Goal: Task Accomplishment & Management: Complete application form

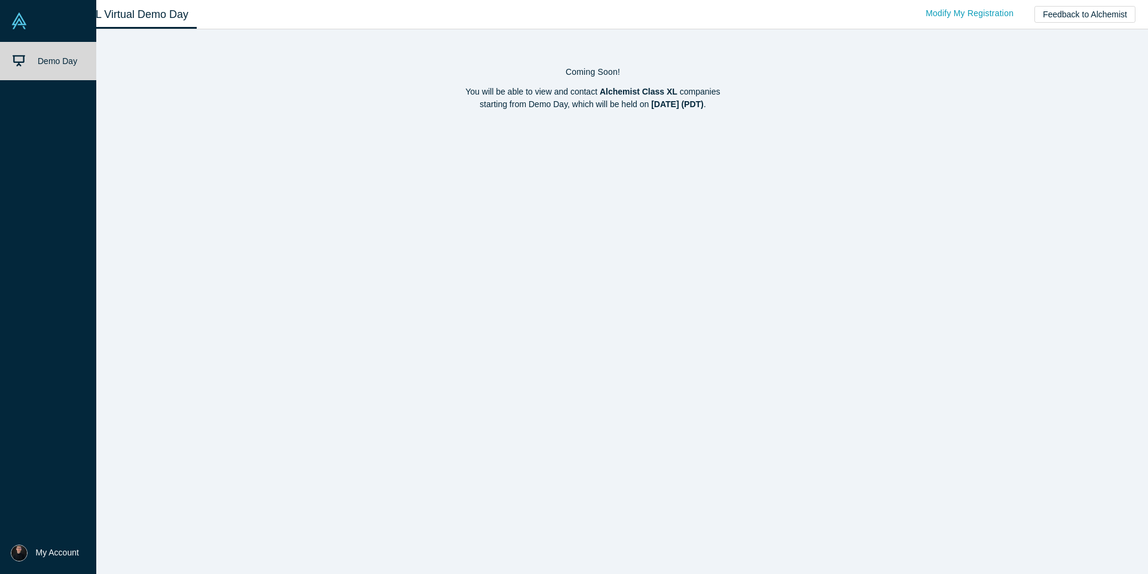
click at [27, 19] on img at bounding box center [19, 21] width 17 height 17
click at [14, 11] on link at bounding box center [48, 21] width 96 height 42
